Goal: Find contact information: Find contact information

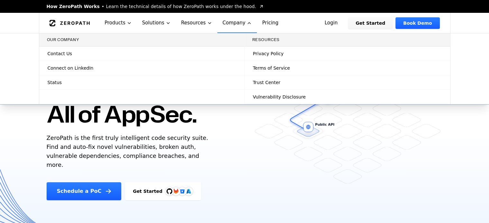
click at [68, 53] on span "Contact Us" at bounding box center [60, 53] width 24 height 6
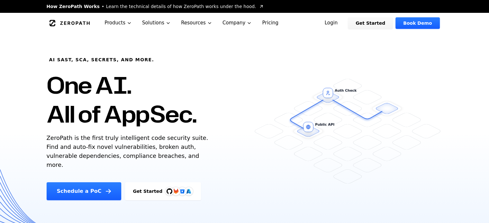
click at [249, 149] on div "AI SAST, SCA, Secrets, and more. One AI. All of AppSec. ZeroPath is the first t…" at bounding box center [156, 116] width 234 height 167
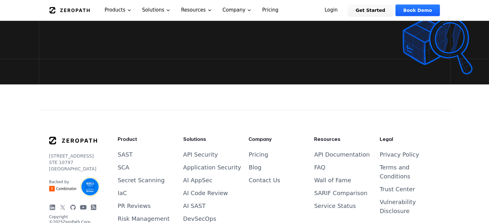
scroll to position [2607, 0]
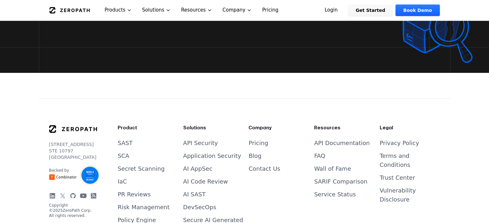
click at [262, 166] on link "Contact Us" at bounding box center [263, 169] width 31 height 7
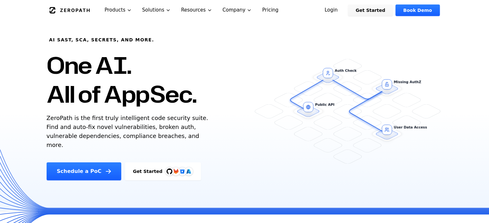
scroll to position [0, 0]
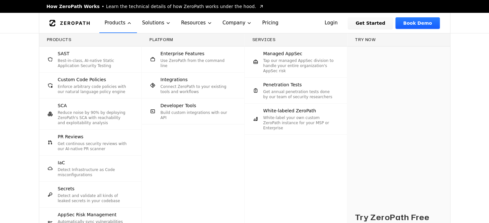
click at [0, 114] on div "Products SAST Best-in-class, AI-native Static Application Security Testing Cust…" at bounding box center [244, 160] width 489 height 255
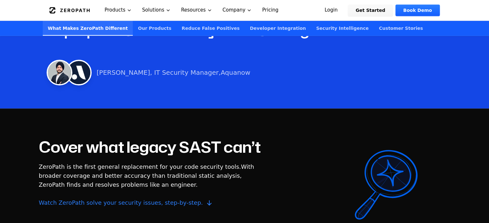
scroll to position [450, 0]
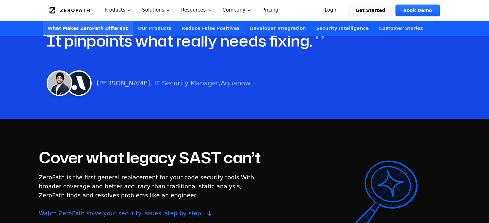
drag, startPoint x: 253, startPoint y: 73, endPoint x: 53, endPoint y: 72, distance: 199.9
click at [53, 72] on div "[PERSON_NAME], IT Security Manager, [GEOGRAPHIC_DATA]" at bounding box center [245, 83] width 396 height 26
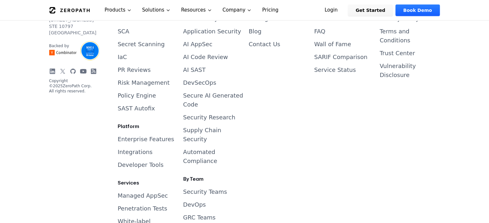
scroll to position [2668, 0]
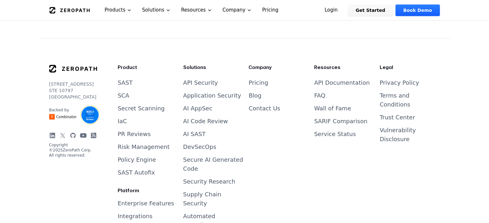
click at [266, 105] on link "Contact Us" at bounding box center [263, 108] width 31 height 7
click at [253, 105] on link "Contact Us" at bounding box center [263, 108] width 31 height 7
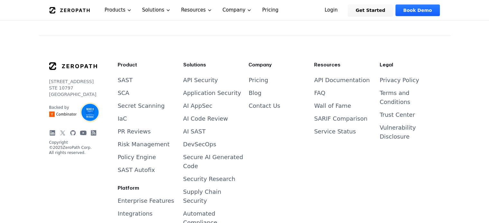
scroll to position [2661, 0]
